Goal: Task Accomplishment & Management: Manage account settings

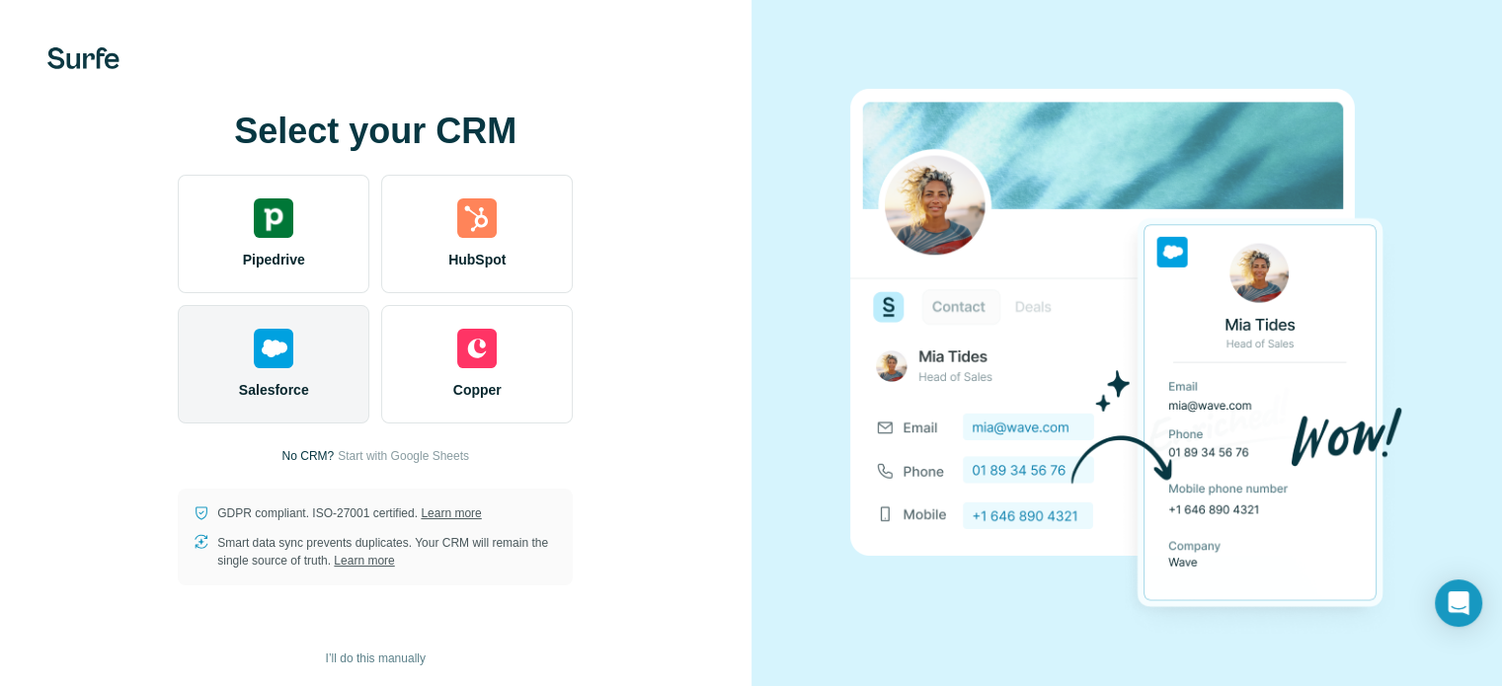
click at [288, 323] on div "Salesforce" at bounding box center [274, 364] width 192 height 118
